Goal: Find contact information: Find contact information

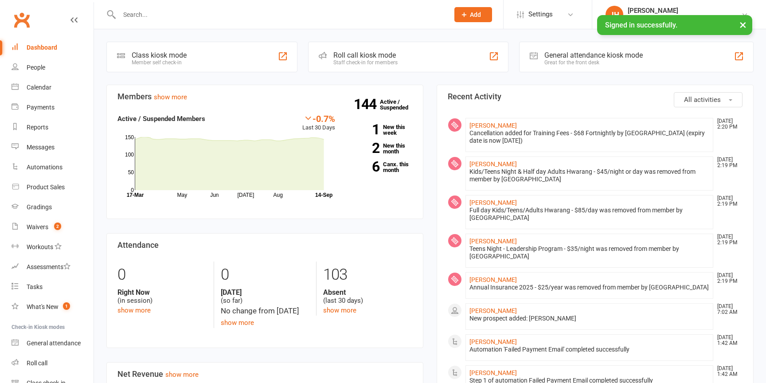
click at [218, 13] on input "text" at bounding box center [280, 14] width 326 height 12
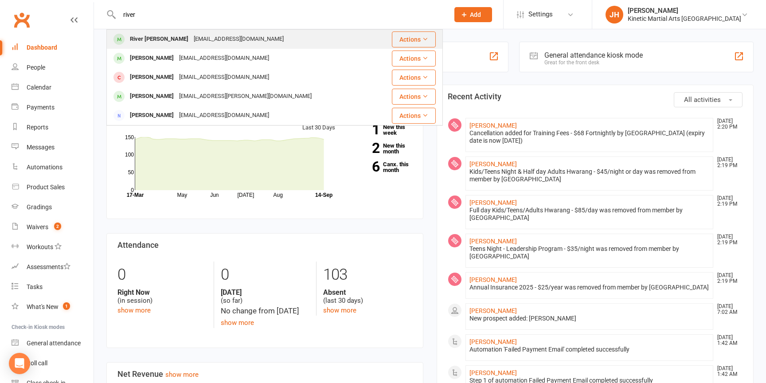
type input "river"
click at [164, 39] on div "River [PERSON_NAME]" at bounding box center [159, 39] width 64 height 13
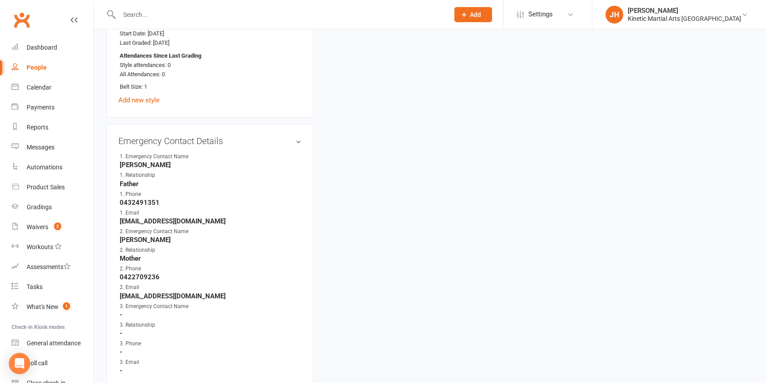
scroll to position [500, 0]
click at [148, 200] on strong "0432491351" at bounding box center [211, 202] width 182 height 8
copy strong "0432491351"
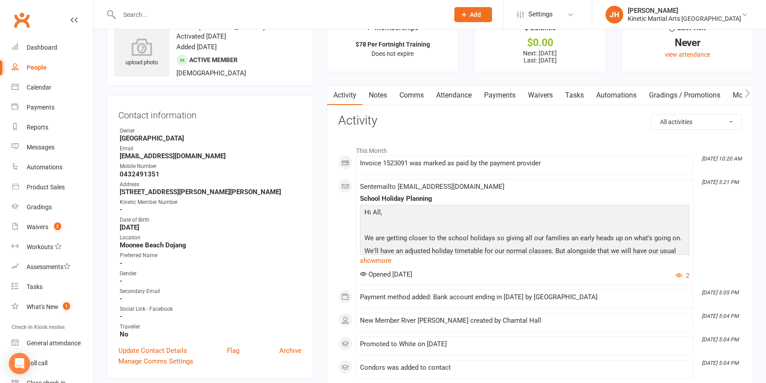
scroll to position [0, 0]
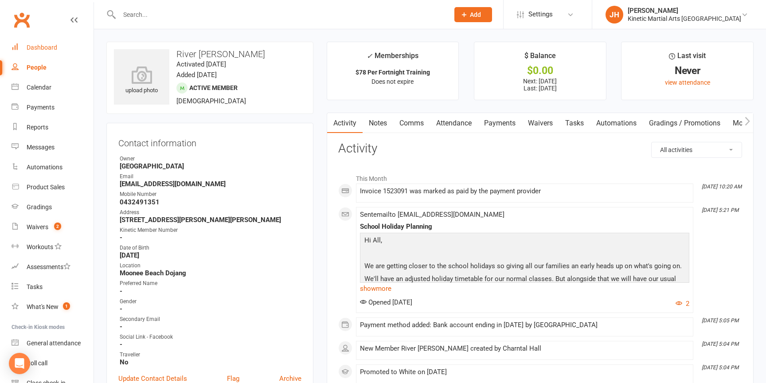
click at [55, 46] on div "Dashboard" at bounding box center [42, 47] width 31 height 7
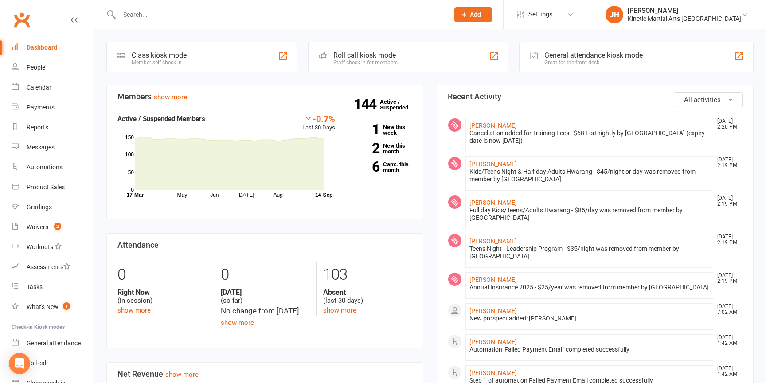
click at [32, 45] on div "Dashboard" at bounding box center [42, 47] width 31 height 7
click at [50, 44] on div "Dashboard" at bounding box center [42, 47] width 31 height 7
